Goal: Information Seeking & Learning: Learn about a topic

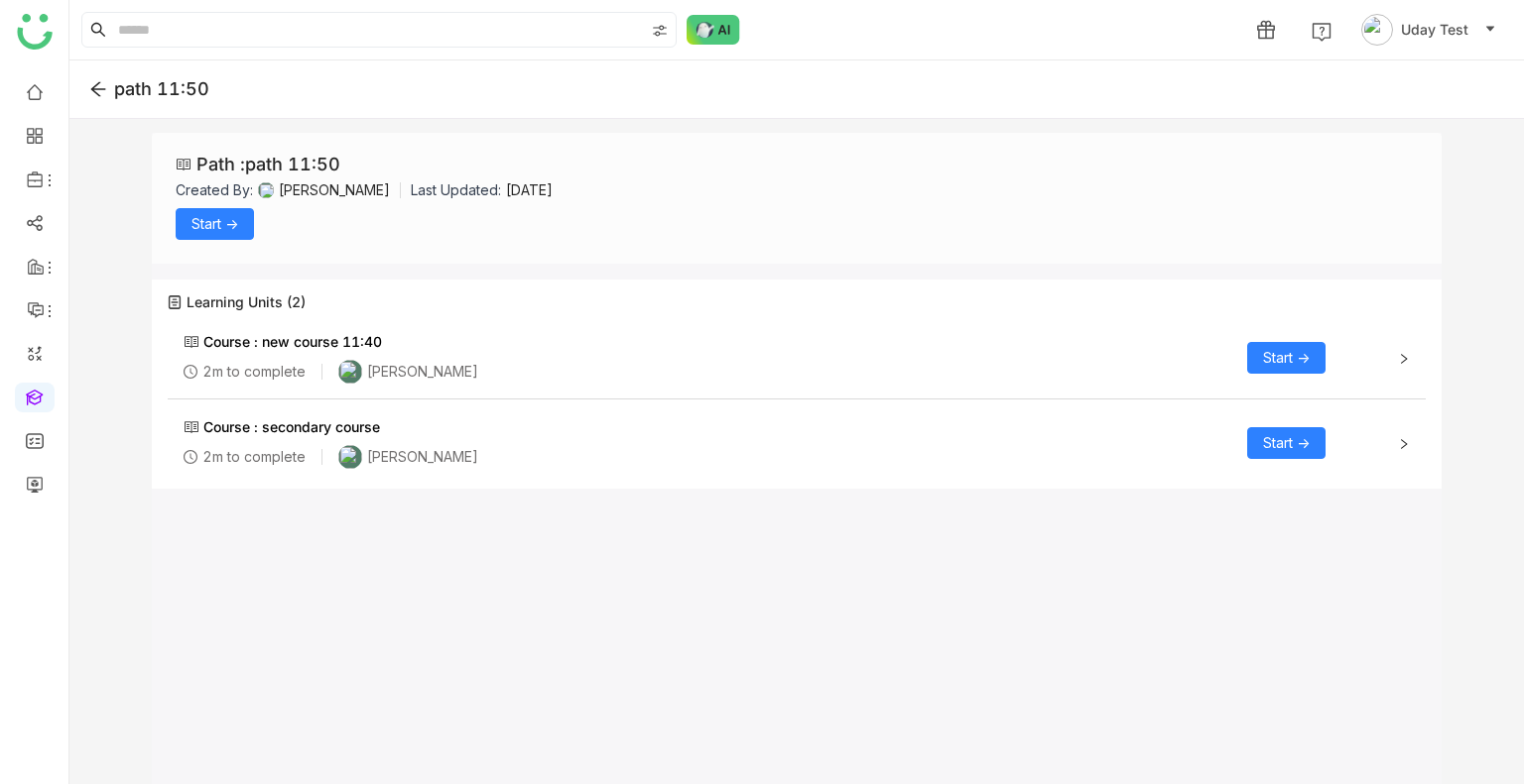
click at [214, 229] on span "Start ->" at bounding box center [215, 224] width 47 height 22
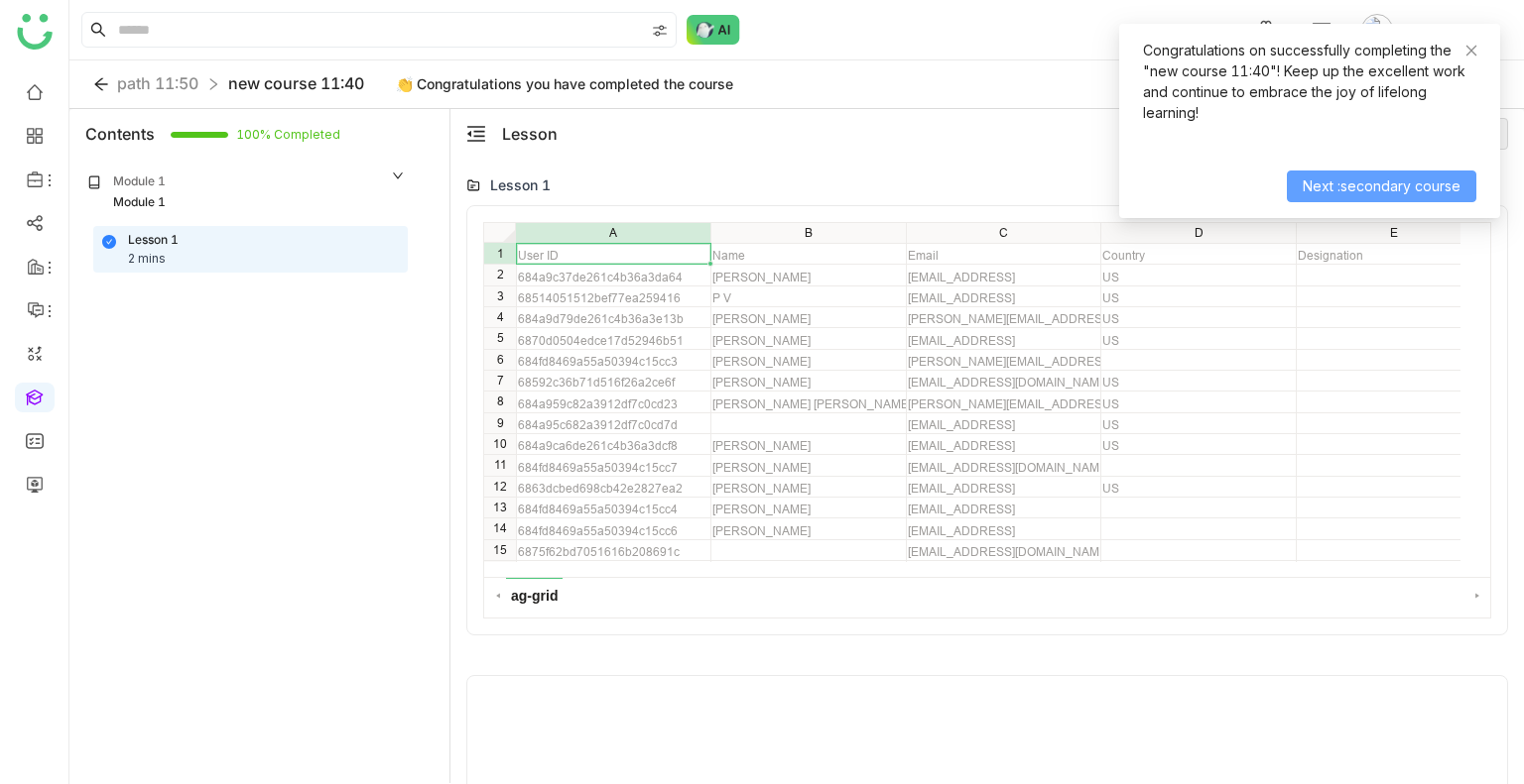
click at [1329, 197] on span "Next :secondary course" at bounding box center [1381, 187] width 158 height 22
